Goal: Use online tool/utility: Utilize a website feature to perform a specific function

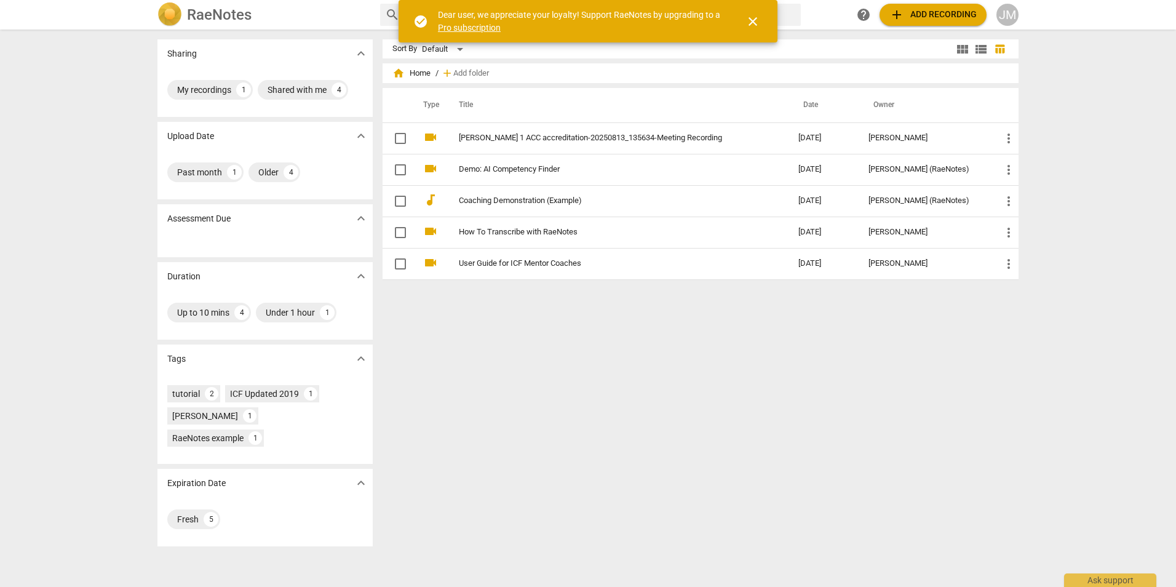
click at [904, 9] on span "add" at bounding box center [897, 14] width 15 height 15
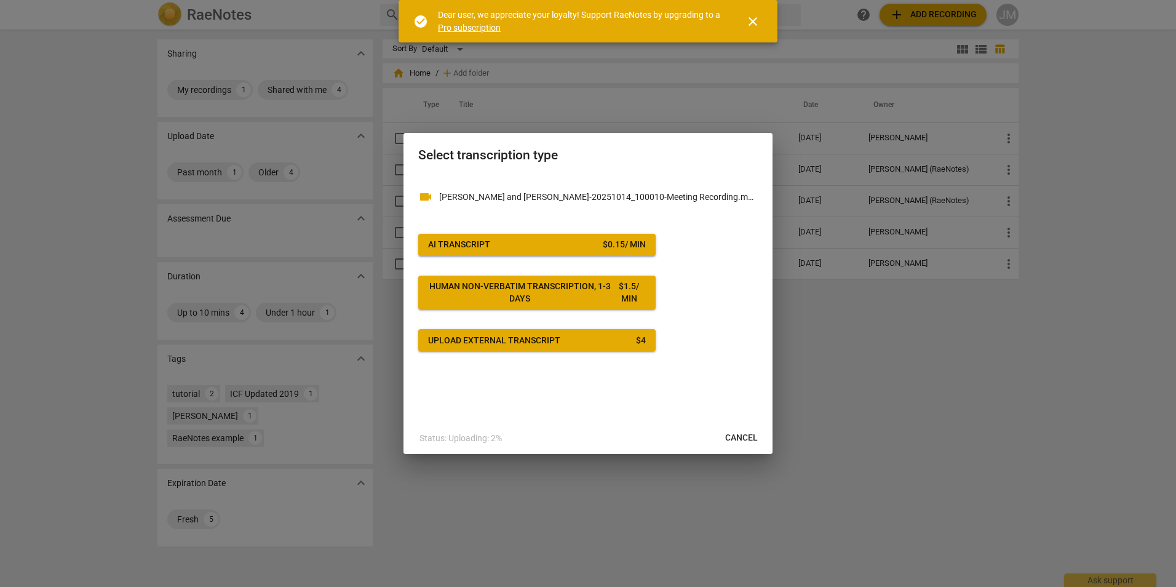
click at [581, 242] on span "AI Transcript $ 0.15 / min" at bounding box center [537, 245] width 218 height 12
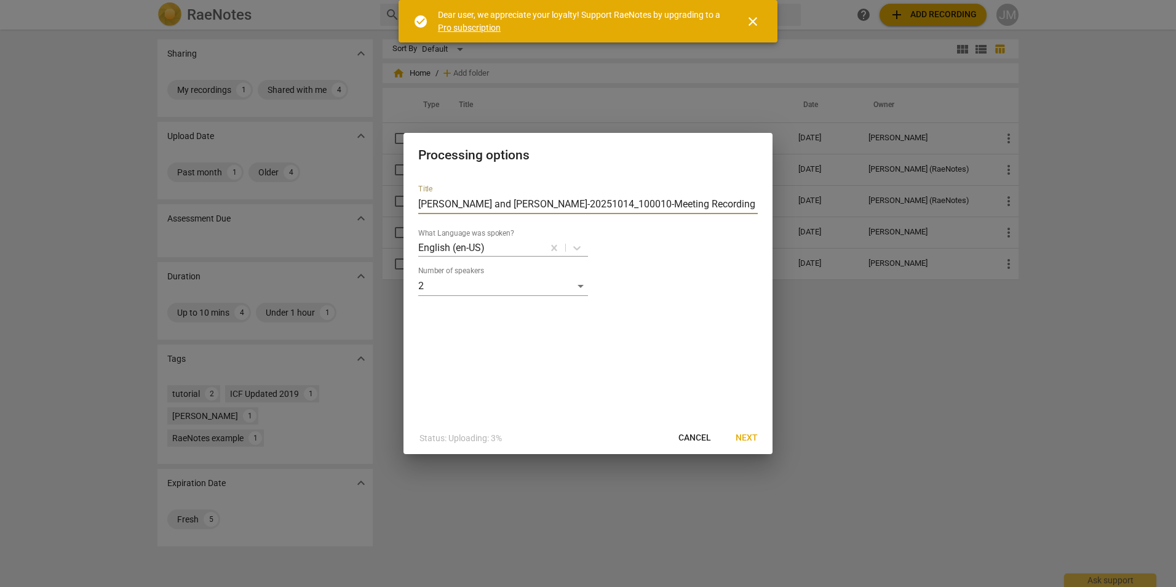
drag, startPoint x: 674, startPoint y: 202, endPoint x: 397, endPoint y: 204, distance: 276.2
click at [397, 204] on div "Processing options Title [PERSON_NAME] and [PERSON_NAME]-20251014_100010-Meetin…" at bounding box center [588, 293] width 1176 height 587
click at [572, 208] on input "[PERSON_NAME] and [PERSON_NAME]-20251014_100010-Meeting Recording" at bounding box center [588, 204] width 340 height 20
drag, startPoint x: 682, startPoint y: 203, endPoint x: 482, endPoint y: 199, distance: 200.0
click at [482, 199] on input "[PERSON_NAME] and [PERSON_NAME]-20251014_100010-Meeting Recording" at bounding box center [588, 204] width 340 height 20
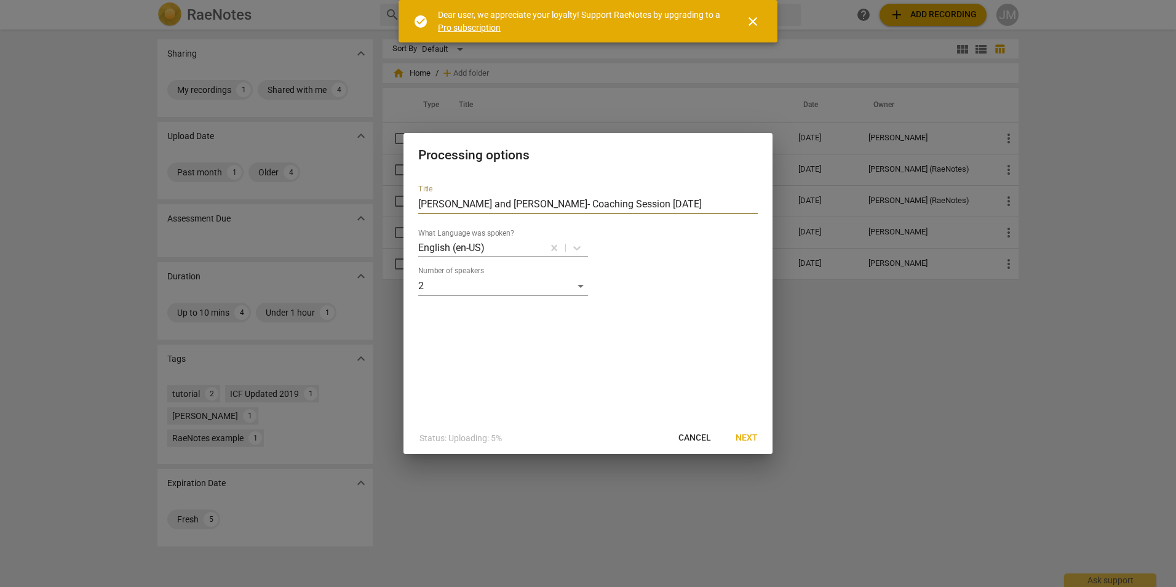
type input "[PERSON_NAME] and [PERSON_NAME]- Coaching Session [DATE]"
click at [756, 436] on span "Next" at bounding box center [747, 438] width 22 height 12
